Goal: Obtain resource: Download file/media

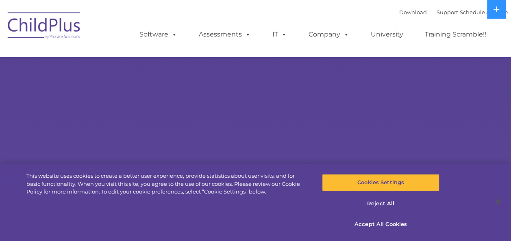
select select "MEDIUM"
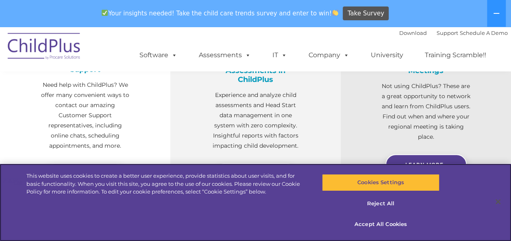
scroll to position [358, 0]
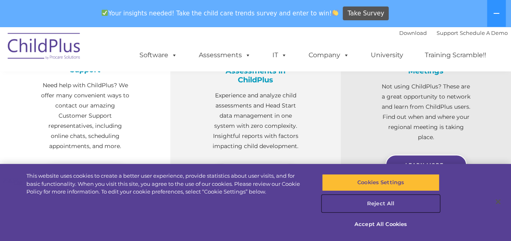
click at [373, 202] on button "Reject All" at bounding box center [380, 203] width 117 height 17
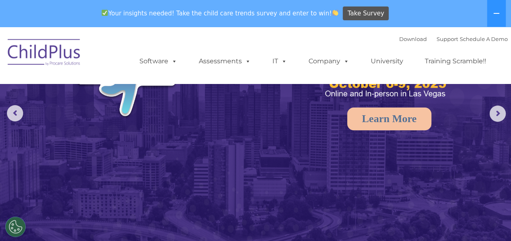
scroll to position [0, 0]
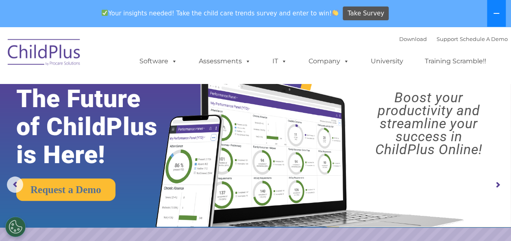
click at [488, 15] on button at bounding box center [496, 13] width 19 height 27
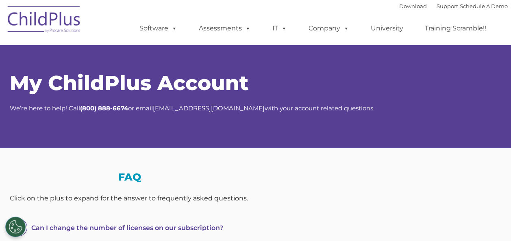
select select "MEDIUM"
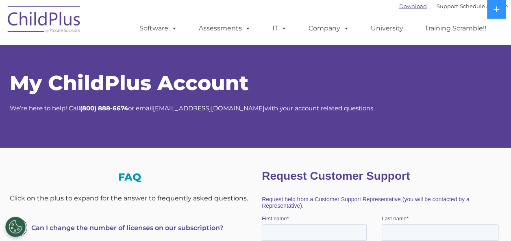
click at [406, 5] on link "Download" at bounding box center [413, 6] width 28 height 7
